Goal: Information Seeking & Learning: Learn about a topic

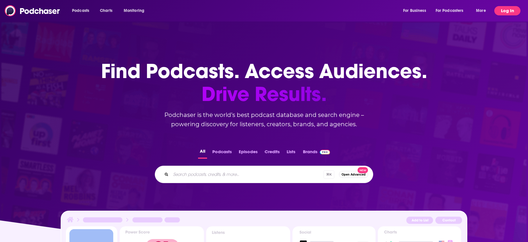
click at [511, 9] on button "Log In" at bounding box center [507, 10] width 26 height 9
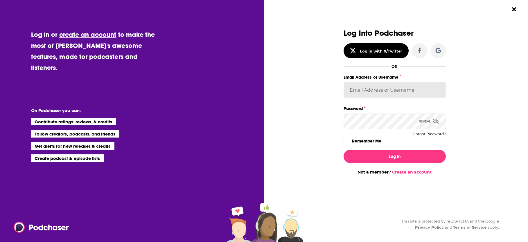
type input "[EMAIL_ADDRESS][DOMAIN_NAME]"
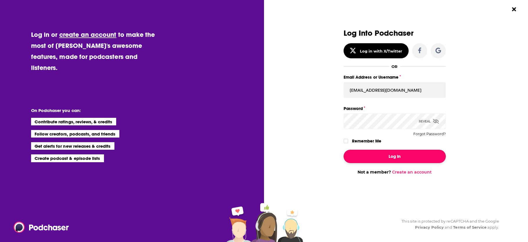
click at [408, 154] on button "Log In" at bounding box center [395, 156] width 102 height 13
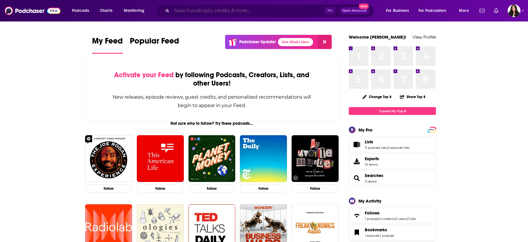
click at [269, 9] on input "Search podcasts, credits, & more..." at bounding box center [248, 10] width 153 height 9
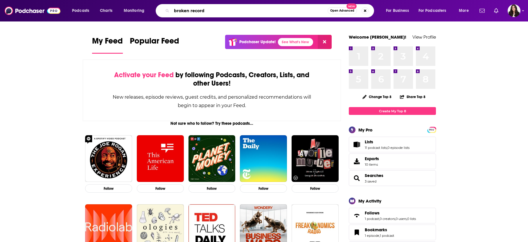
type input "broken record"
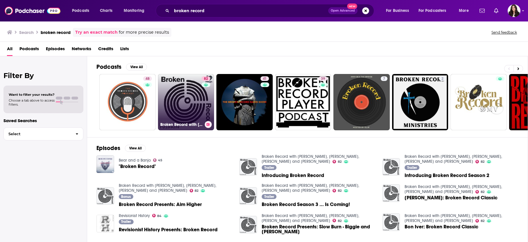
click at [202, 88] on div "82" at bounding box center [207, 98] width 10 height 45
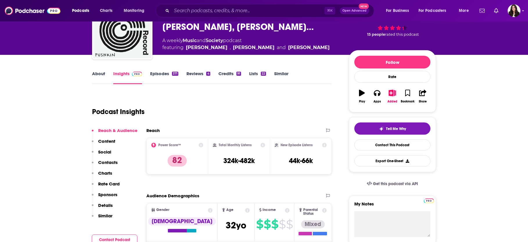
scroll to position [37, 0]
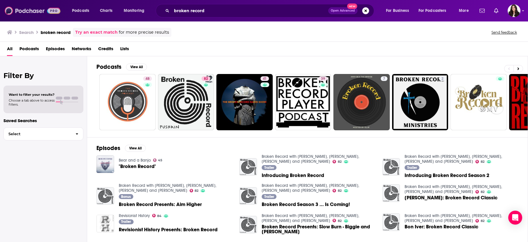
click at [30, 12] on img at bounding box center [33, 10] width 56 height 11
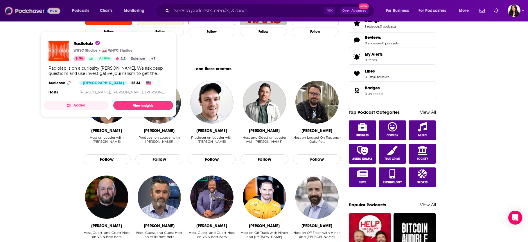
scroll to position [226, 0]
